Goal: Task Accomplishment & Management: Use online tool/utility

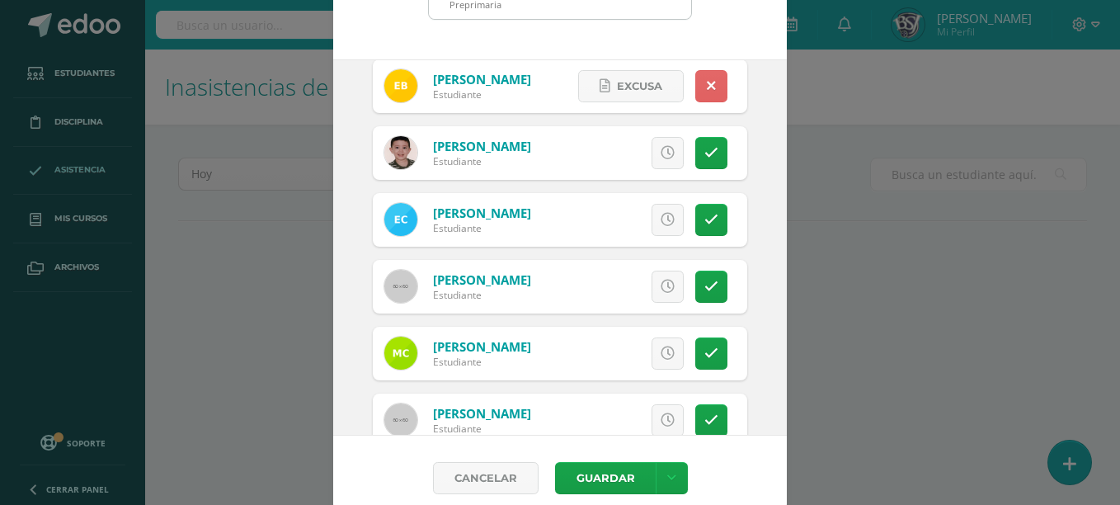
scroll to position [119, 0]
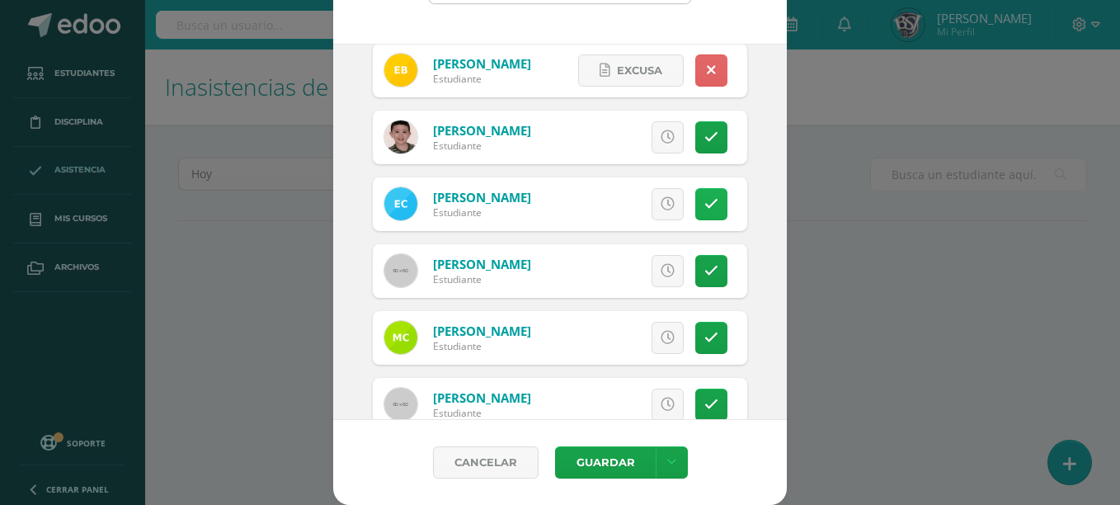
click at [704, 209] on icon at bounding box center [711, 204] width 14 height 14
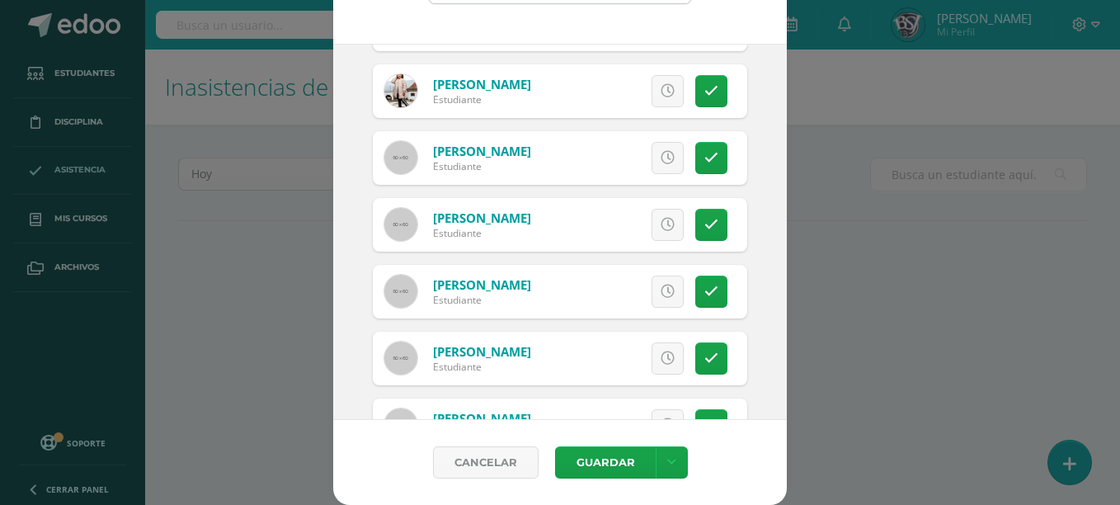
scroll to position [1182, 0]
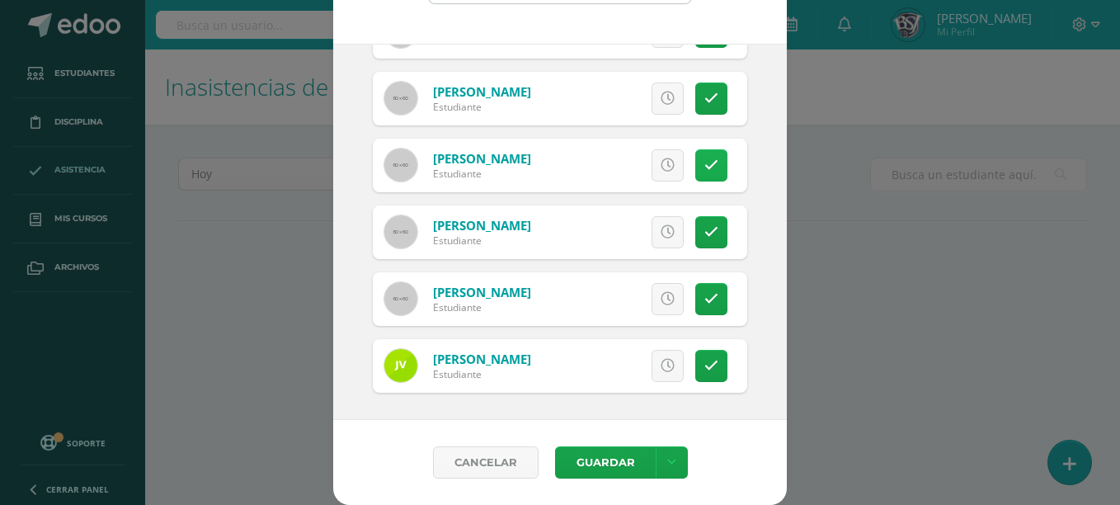
click at [704, 167] on icon at bounding box center [711, 165] width 14 height 14
click at [588, 463] on button "Guardar" at bounding box center [605, 462] width 101 height 32
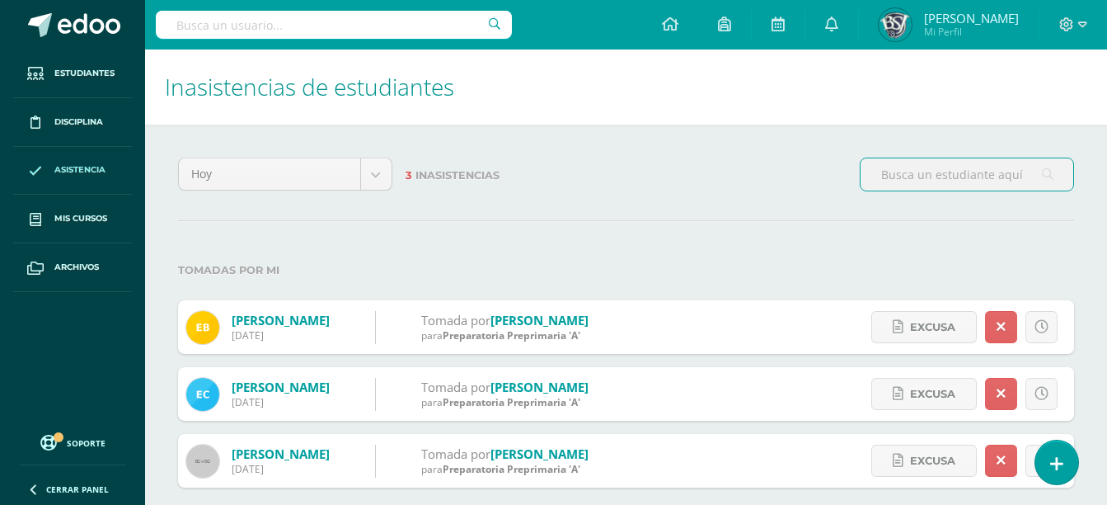
click at [892, 185] on input "text" at bounding box center [967, 174] width 213 height 32
